Goal: Transaction & Acquisition: Subscribe to service/newsletter

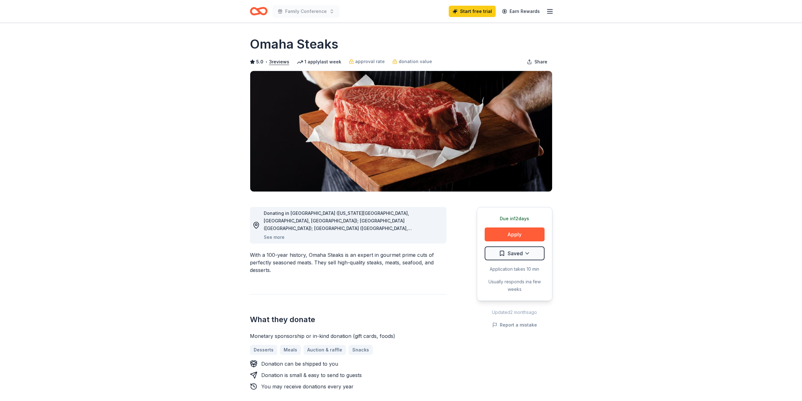
click at [549, 14] on icon "button" at bounding box center [550, 12] width 8 height 8
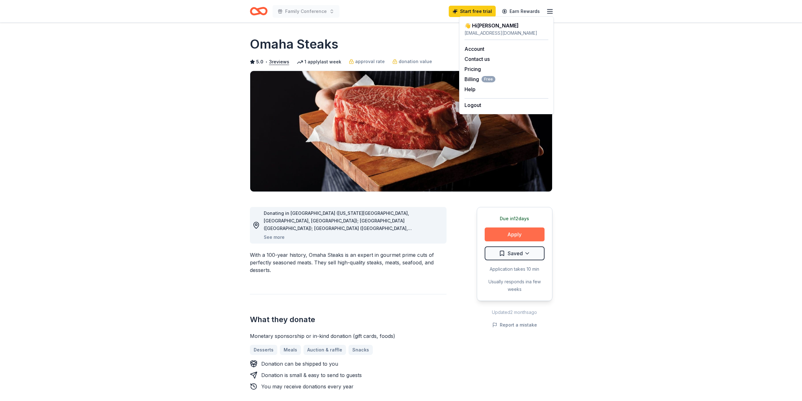
click at [521, 233] on button "Apply" at bounding box center [515, 234] width 60 height 14
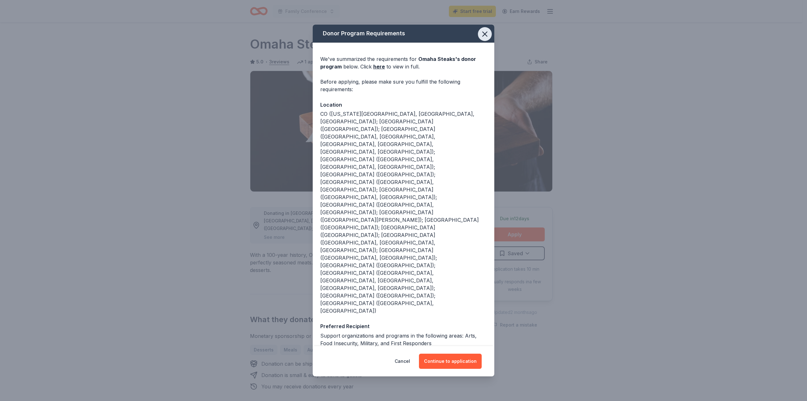
click at [483, 38] on icon "button" at bounding box center [484, 34] width 9 height 9
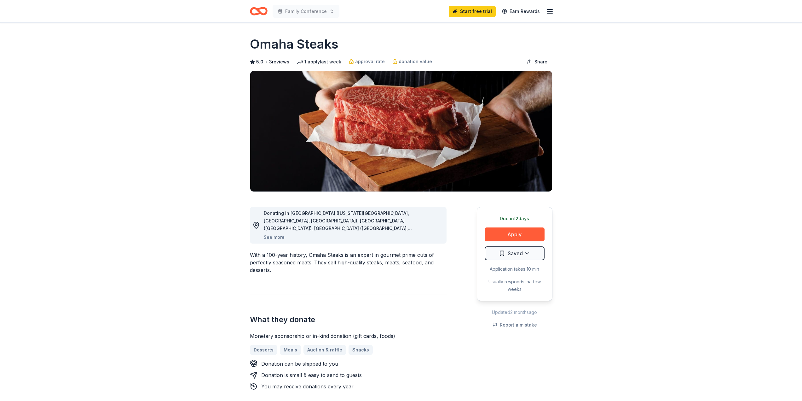
click at [292, 46] on h1 "Omaha Steaks" at bounding box center [294, 44] width 89 height 18
drag, startPoint x: 338, startPoint y: 43, endPoint x: 260, endPoint y: 48, distance: 78.0
click at [260, 48] on div "Omaha Steaks" at bounding box center [401, 44] width 303 height 18
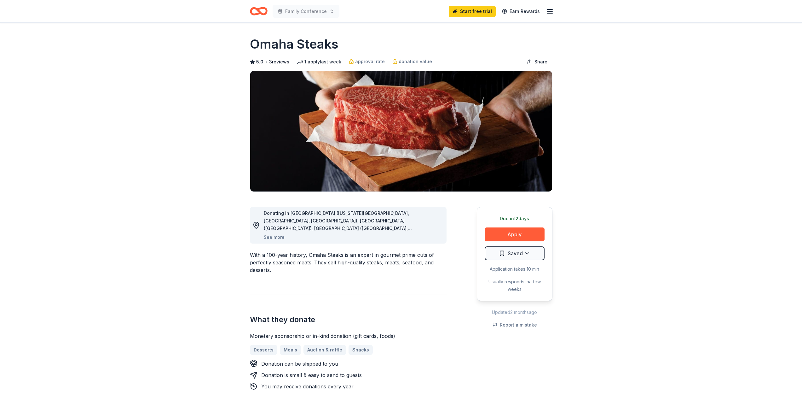
drag, startPoint x: 245, startPoint y: 42, endPoint x: 321, endPoint y: 95, distance: 92.8
click at [277, 238] on button "See more" at bounding box center [274, 237] width 21 height 8
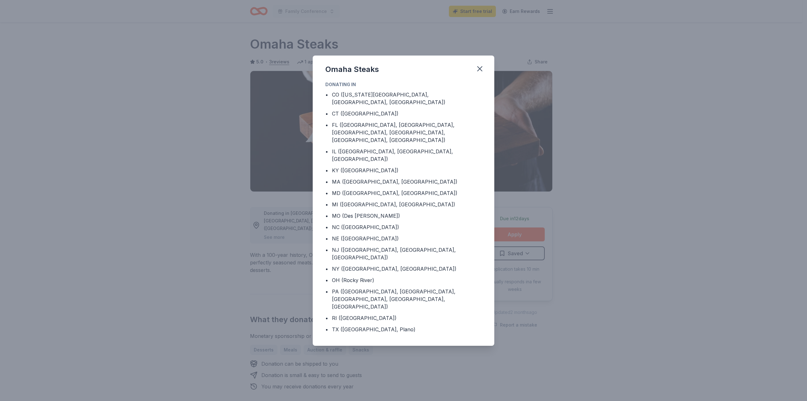
click at [266, 94] on div "Omaha Steaks Donating in • CO ([US_STATE][GEOGRAPHIC_DATA], [GEOGRAPHIC_DATA], …" at bounding box center [403, 200] width 807 height 401
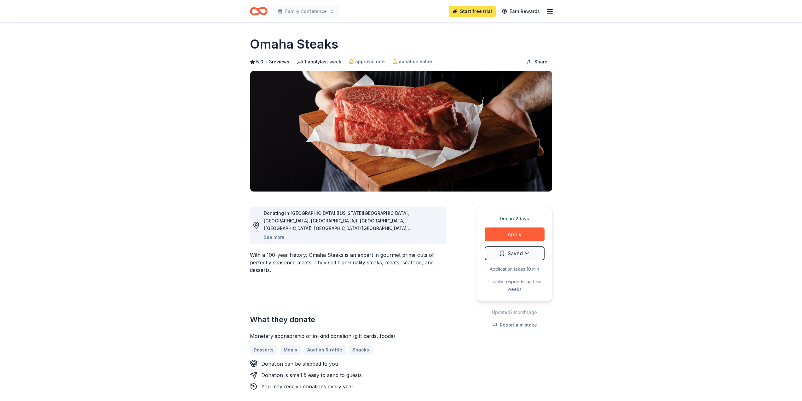
click at [484, 12] on link "Start free trial" at bounding box center [472, 11] width 47 height 11
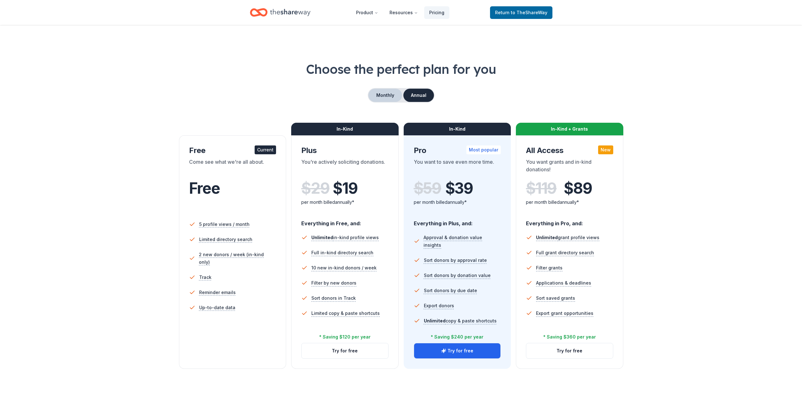
click at [381, 98] on button "Monthly" at bounding box center [385, 95] width 34 height 13
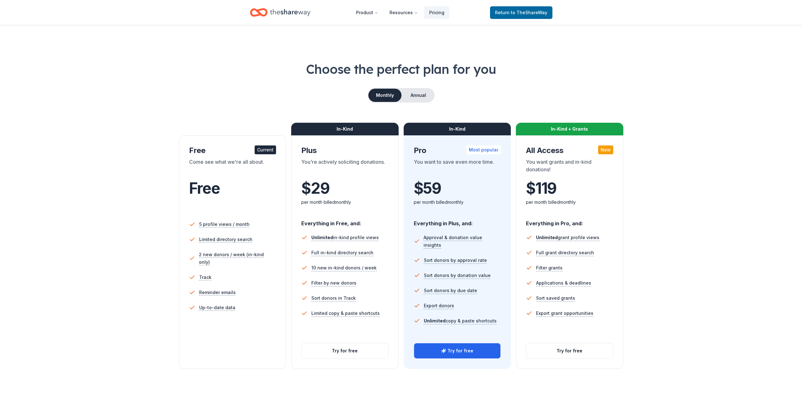
click at [320, 181] on span "$ 29" at bounding box center [315, 188] width 28 height 18
click at [351, 348] on button "Try for free" at bounding box center [345, 350] width 87 height 15
